Goal: Information Seeking & Learning: Check status

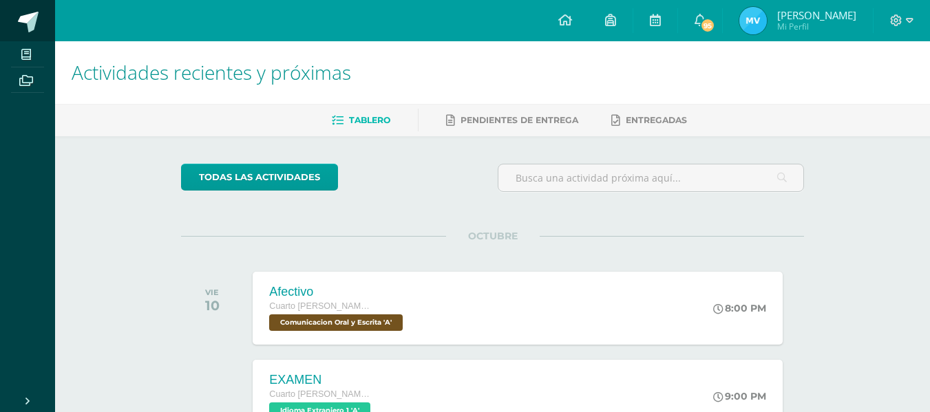
click at [34, 21] on span at bounding box center [28, 22] width 21 height 21
click at [25, 28] on span at bounding box center [28, 22] width 21 height 21
click at [763, 21] on img at bounding box center [753, 21] width 28 height 28
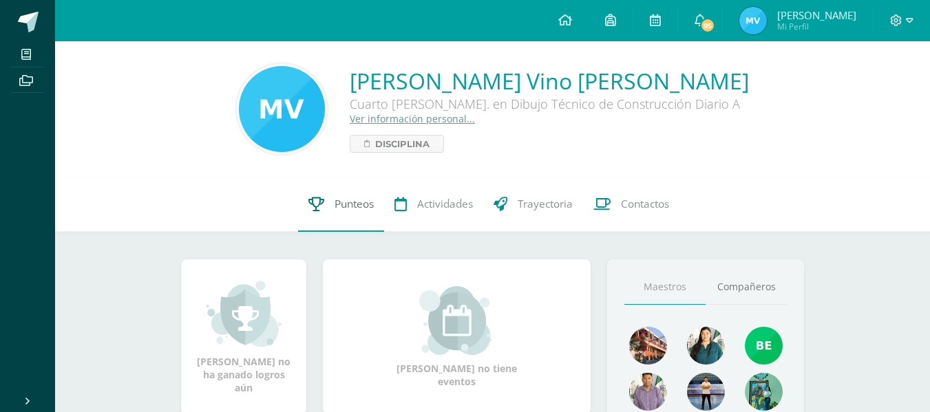
click at [340, 213] on link "Punteos" at bounding box center [341, 204] width 86 height 55
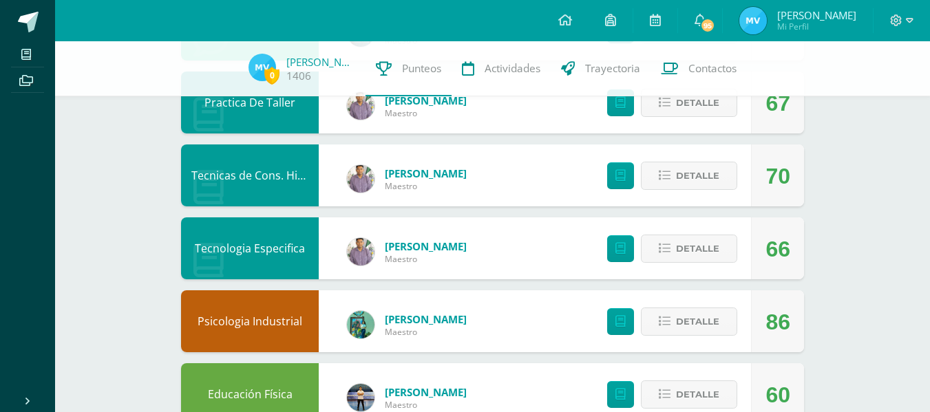
scroll to position [478, 0]
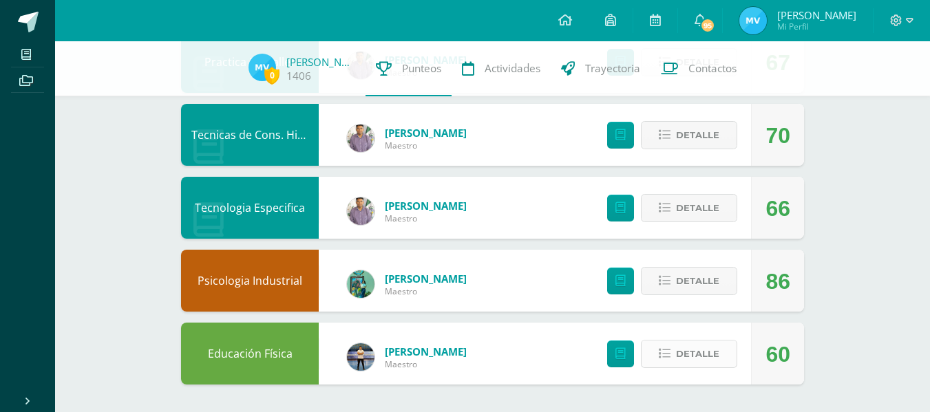
click at [679, 353] on span "Detalle" at bounding box center [697, 353] width 43 height 25
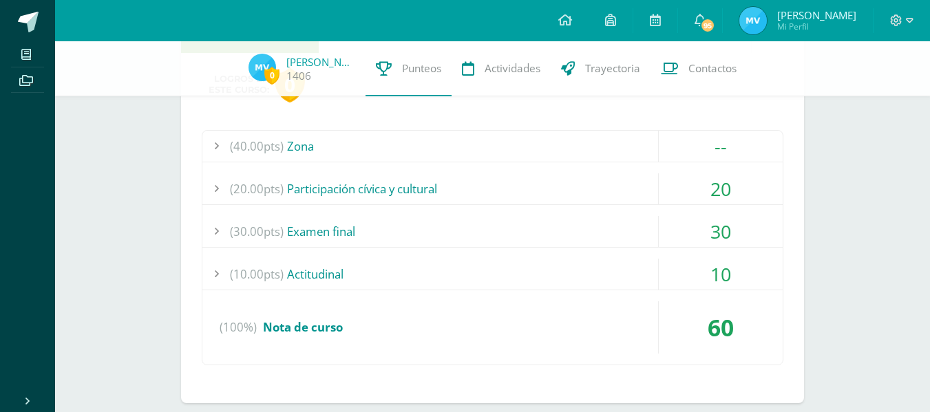
scroll to position [807, 0]
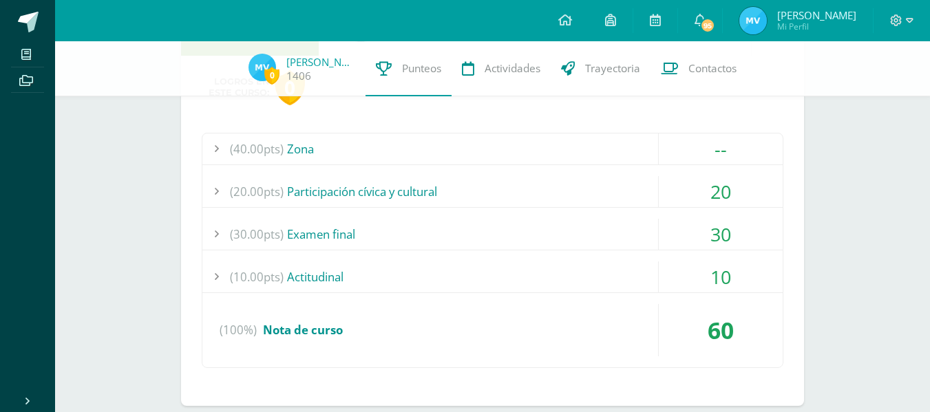
click at [592, 157] on div "(40.00pts) Zona" at bounding box center [492, 149] width 580 height 31
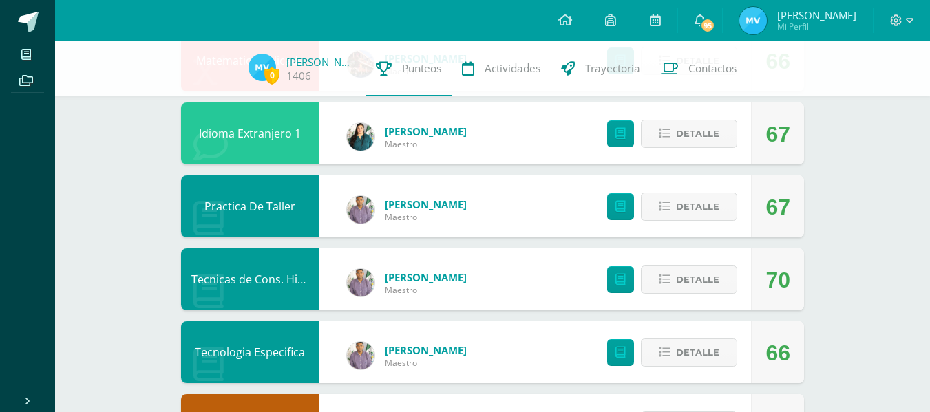
scroll to position [330, 0]
